Goal: Task Accomplishment & Management: Manage account settings

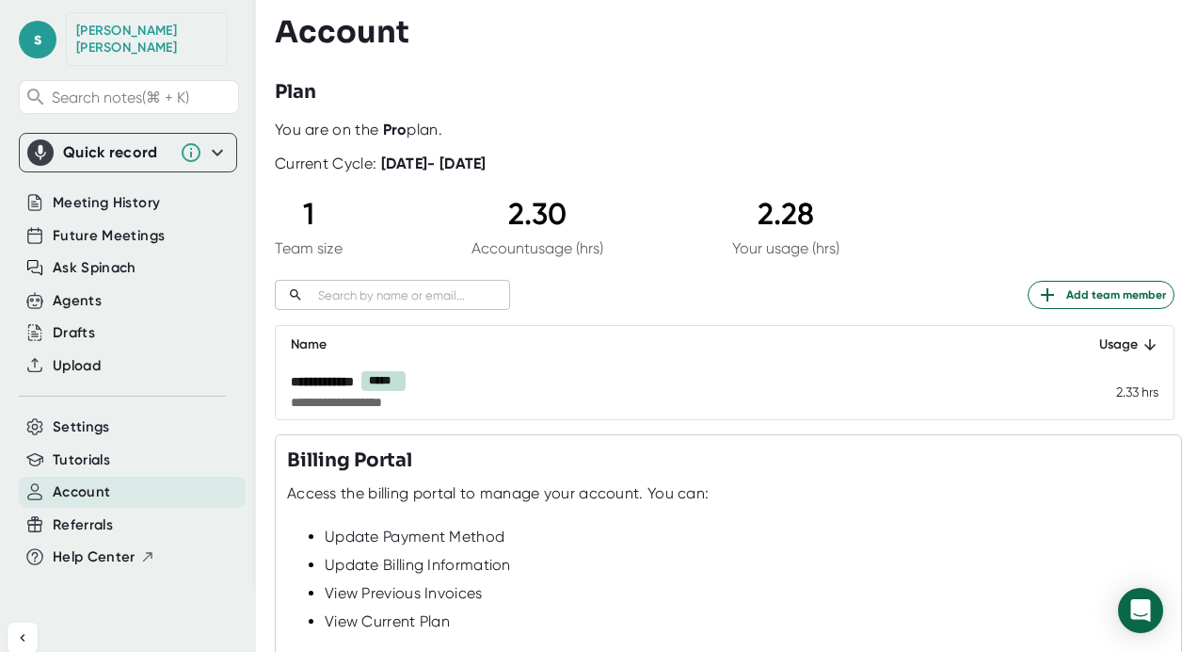
scroll to position [224, 0]
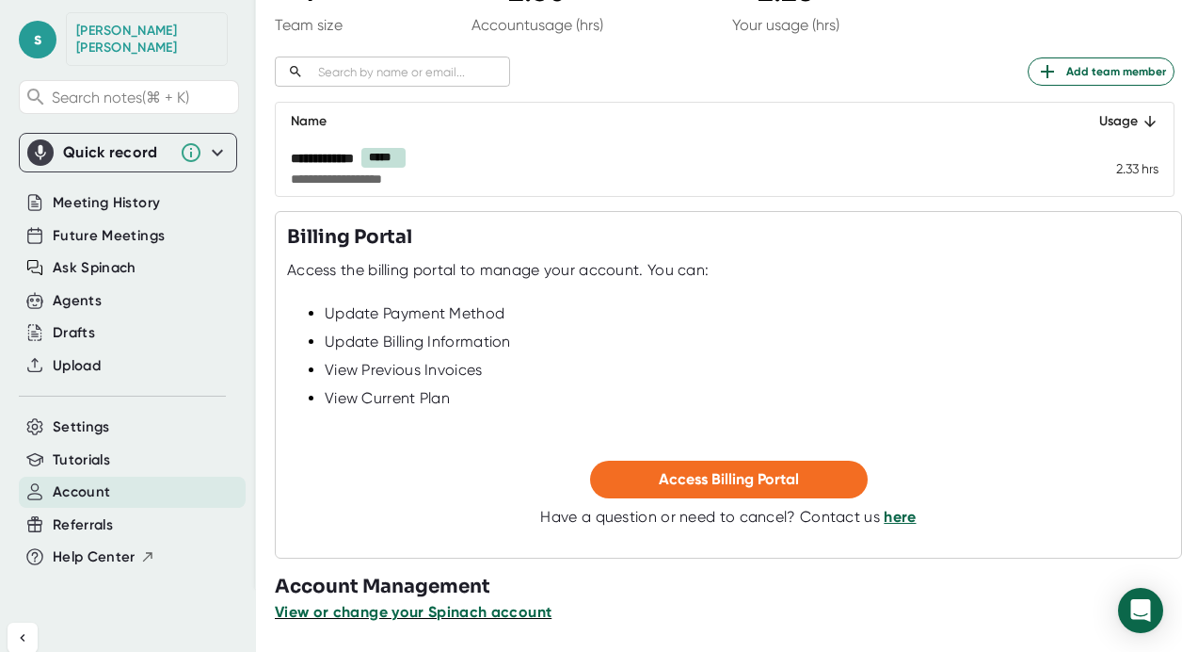
click at [514, 614] on span "View or change your Spinach account" at bounding box center [413, 612] width 277 height 18
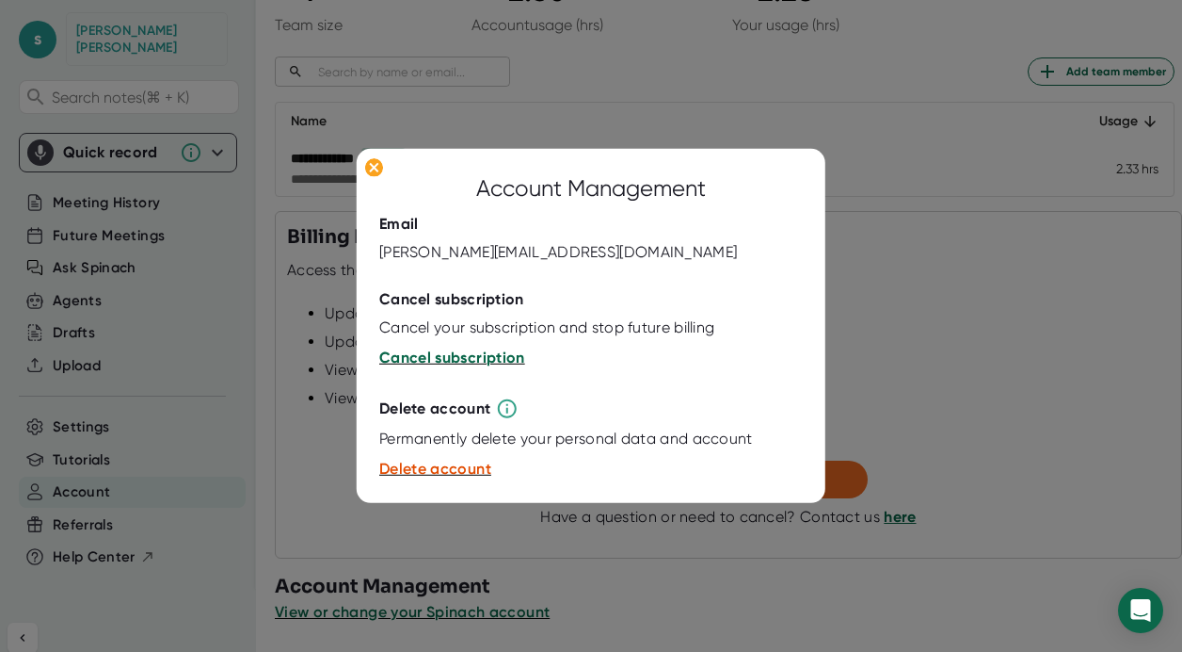
click at [475, 351] on span "Cancel subscription" at bounding box center [452, 357] width 146 height 18
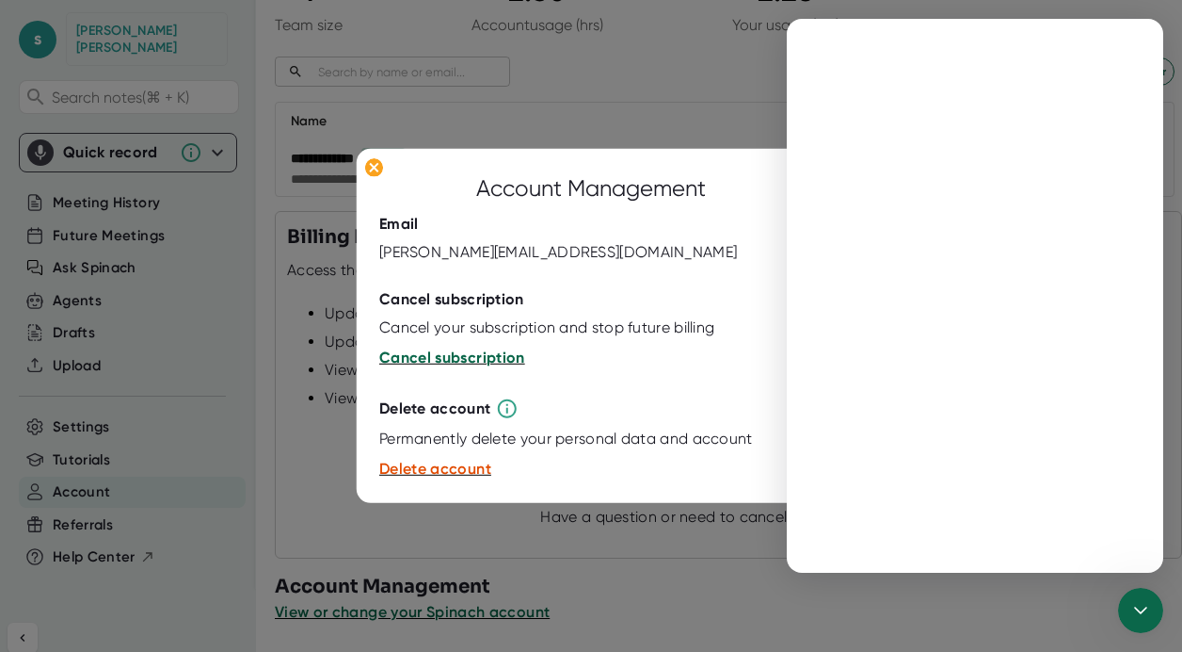
scroll to position [0, 0]
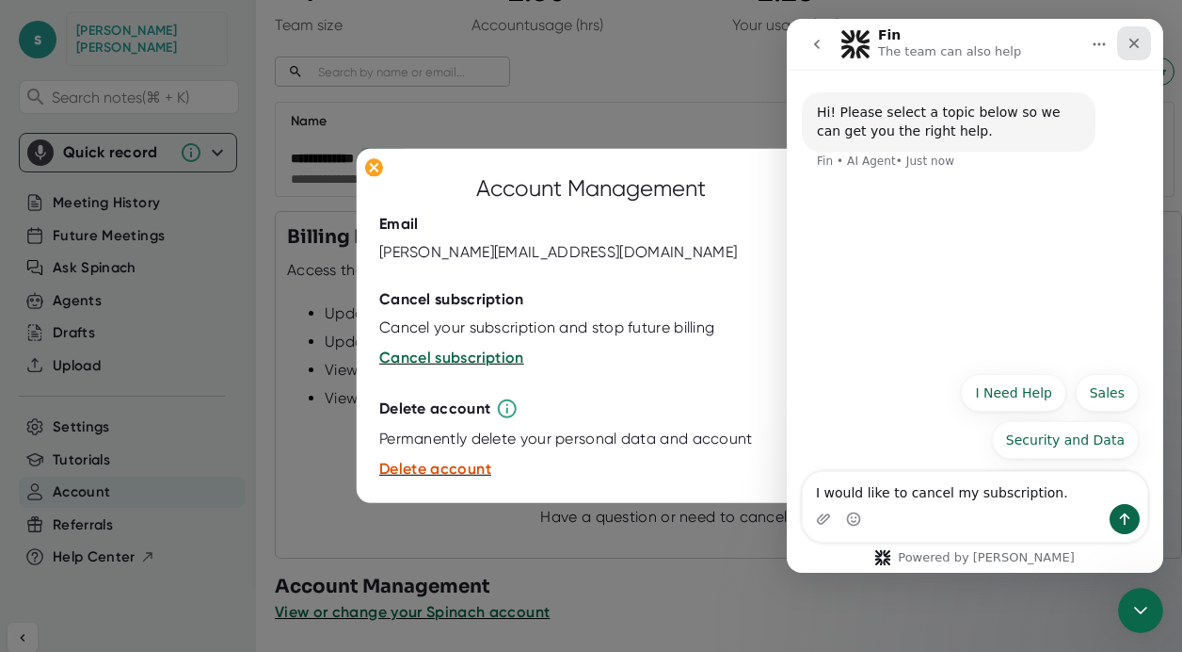
click at [1144, 36] on div "Close" at bounding box center [1135, 43] width 34 height 34
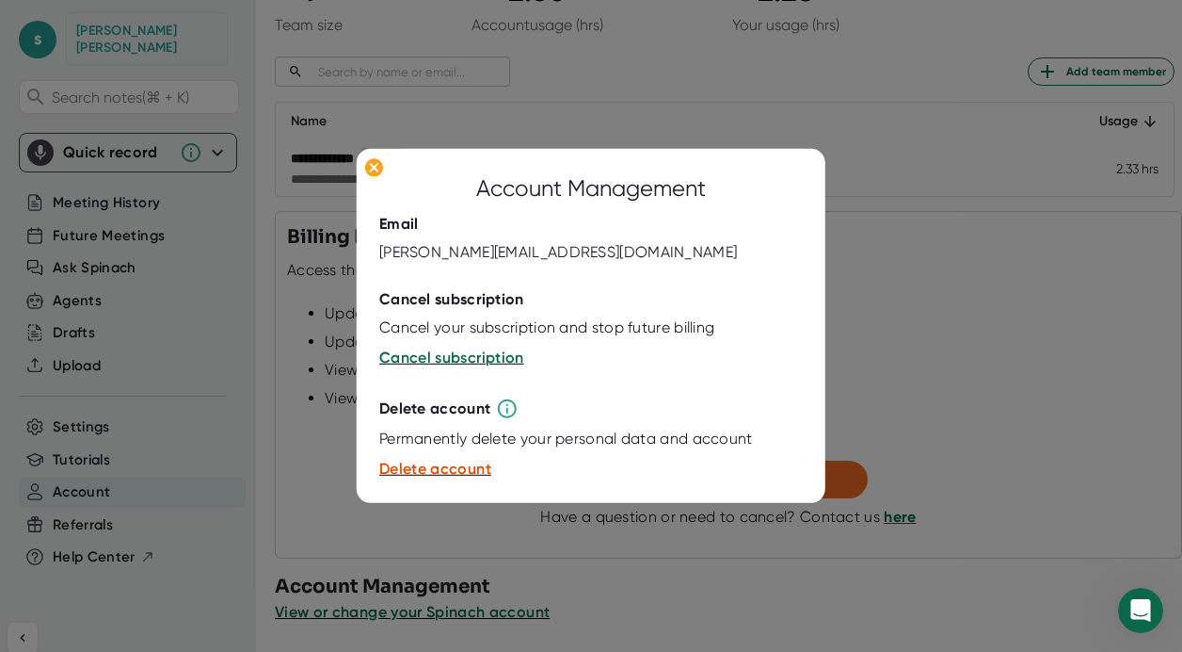
click at [506, 346] on button "Cancel subscription" at bounding box center [451, 357] width 145 height 23
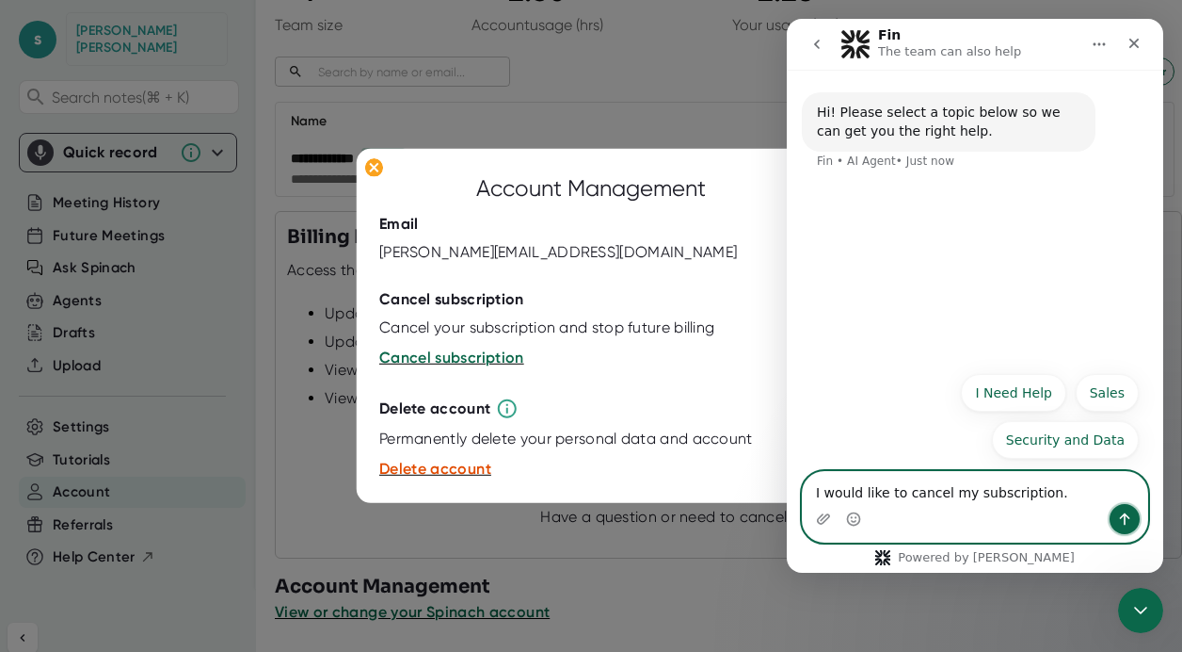
click at [1129, 517] on icon "Send a message…" at bounding box center [1125, 519] width 10 height 12
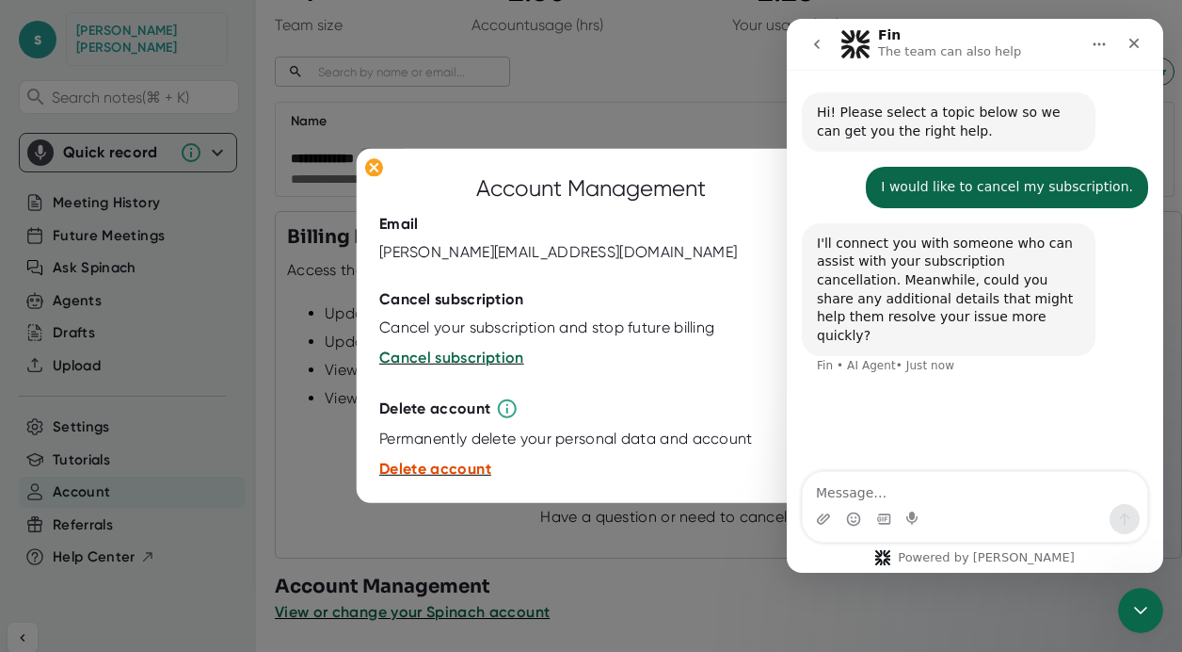
click at [459, 469] on span "Delete account" at bounding box center [435, 468] width 112 height 18
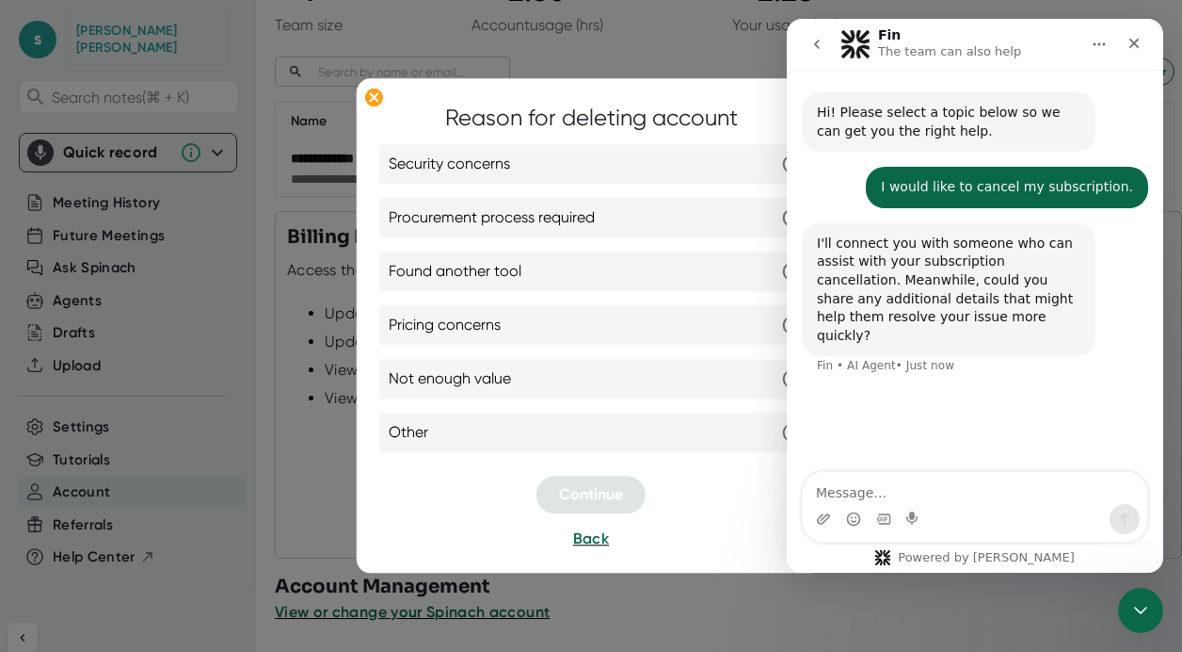
click at [650, 105] on div "Reason for deleting account" at bounding box center [591, 119] width 293 height 34
click at [1137, 52] on div "Close" at bounding box center [1135, 43] width 34 height 34
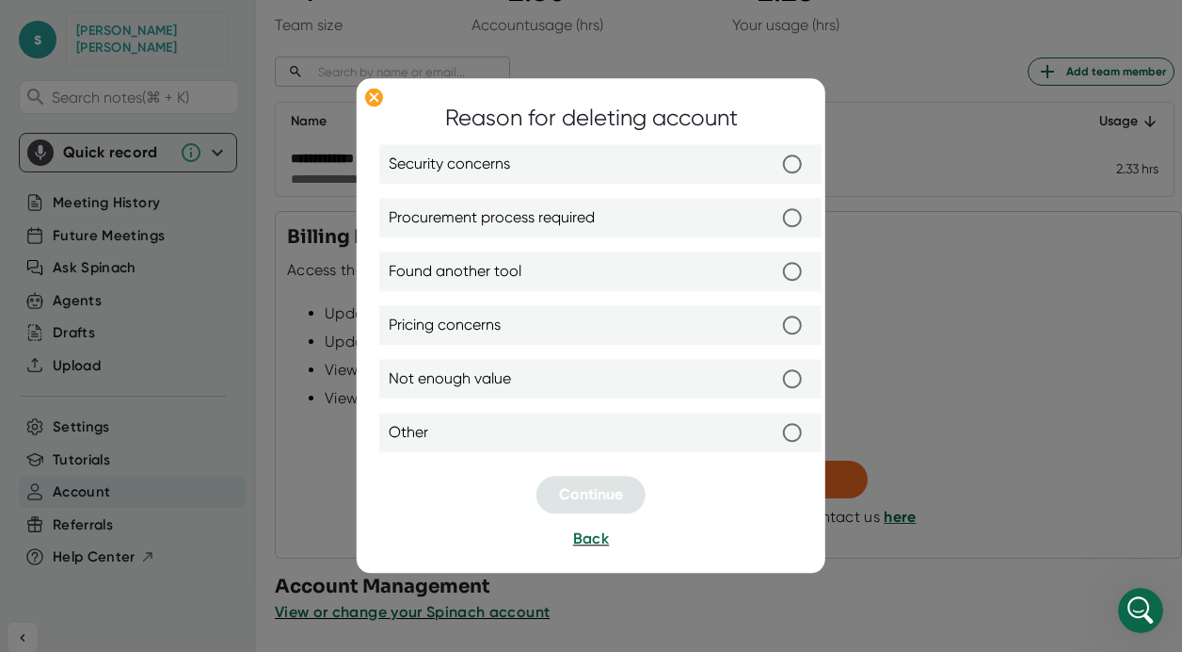
click at [790, 390] on input "Not enough value" at bounding box center [793, 380] width 40 height 40
radio input "true"
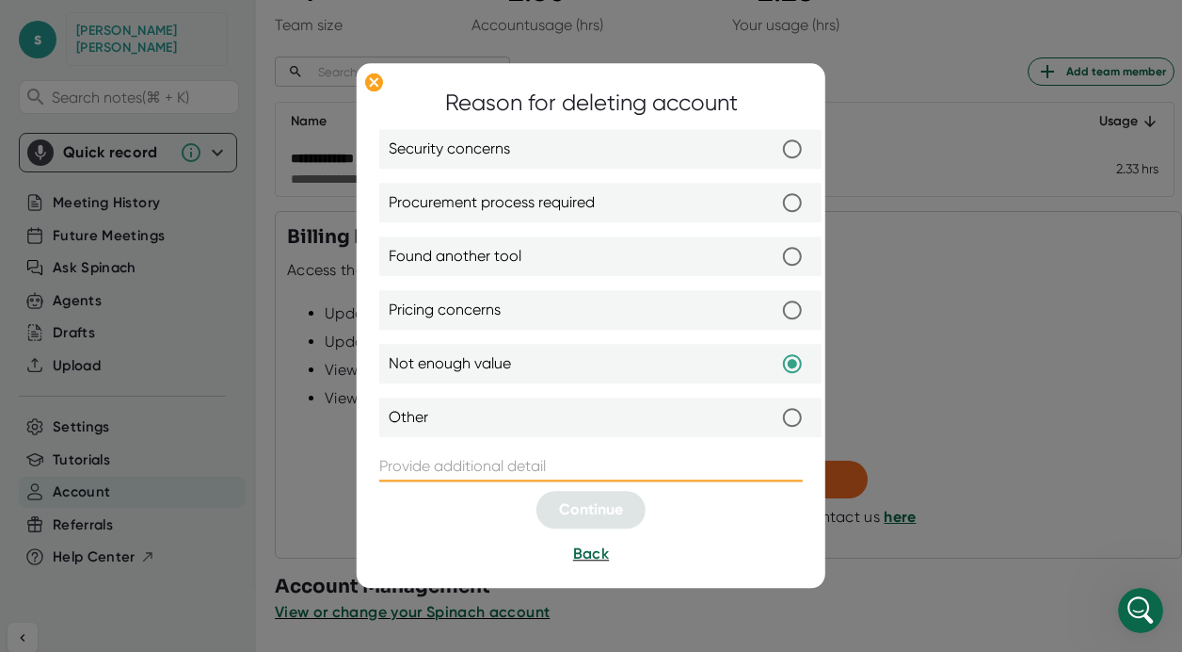
click at [685, 470] on input "text" at bounding box center [591, 467] width 424 height 30
type input "none"
click at [609, 510] on span "Continue" at bounding box center [591, 510] width 64 height 18
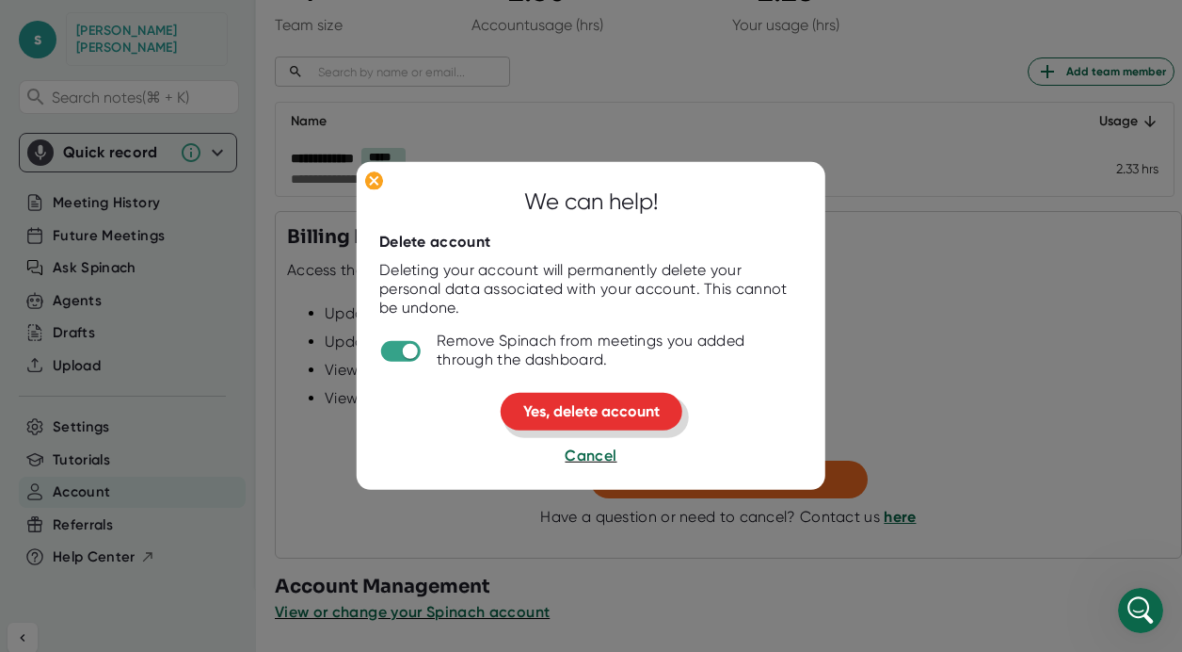
click at [633, 422] on button "Yes, delete account" at bounding box center [592, 412] width 182 height 38
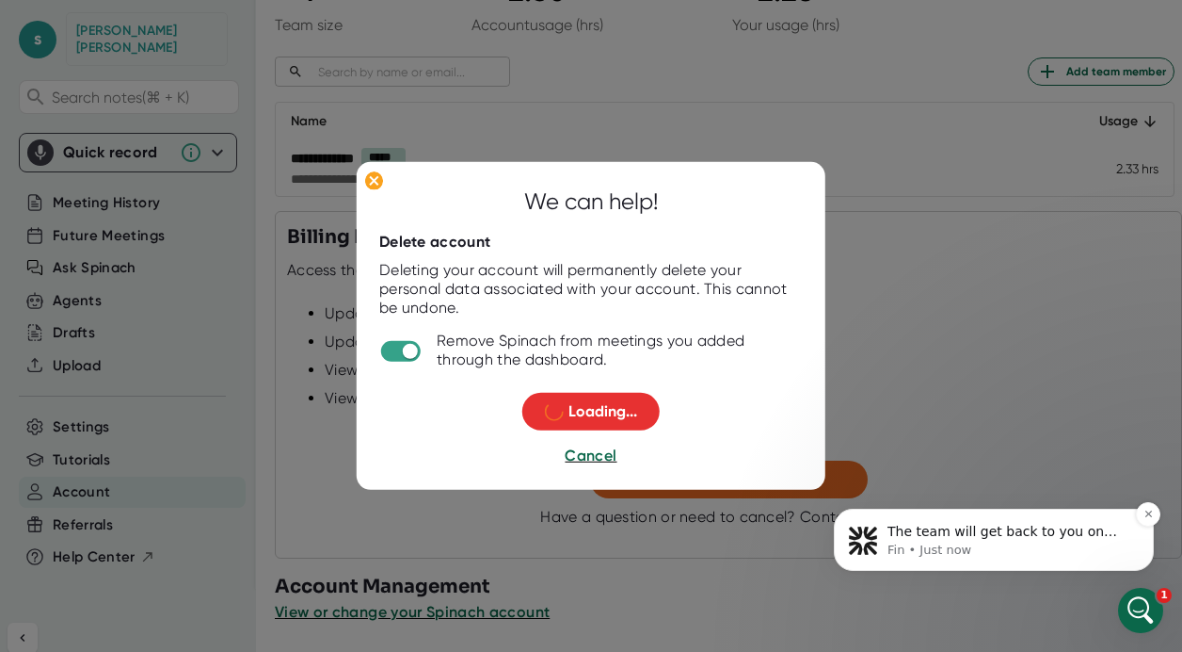
scroll to position [4, 0]
